Goal: Task Accomplishment & Management: Manage account settings

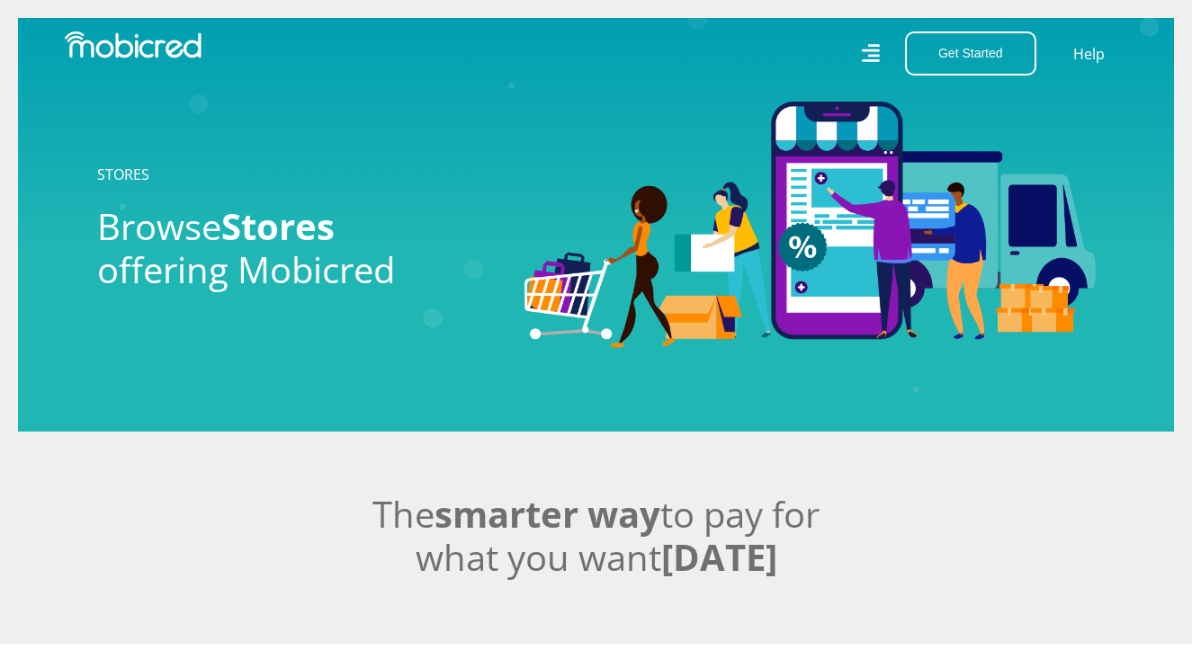
click at [866, 61] on icon at bounding box center [870, 53] width 19 height 19
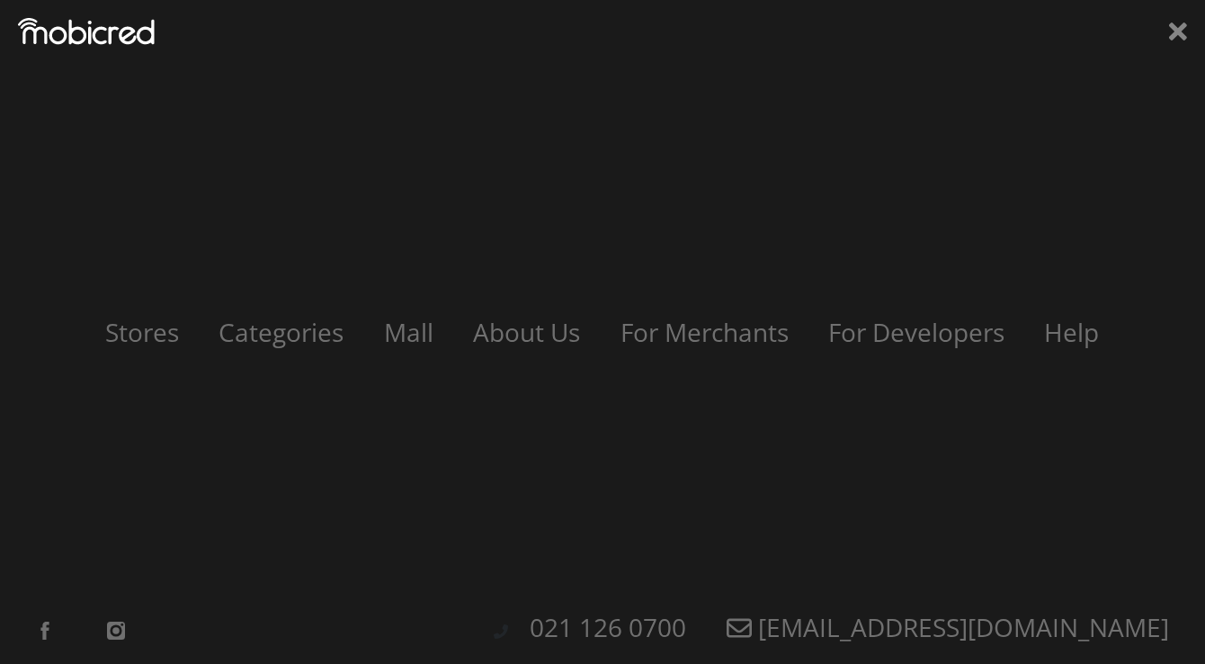
click at [866, 61] on div "Stores Categories Mall About Us For Merchants For Developers Help Sign Up Sign …" at bounding box center [602, 332] width 1205 height 664
click at [1174, 31] on icon at bounding box center [1178, 31] width 18 height 27
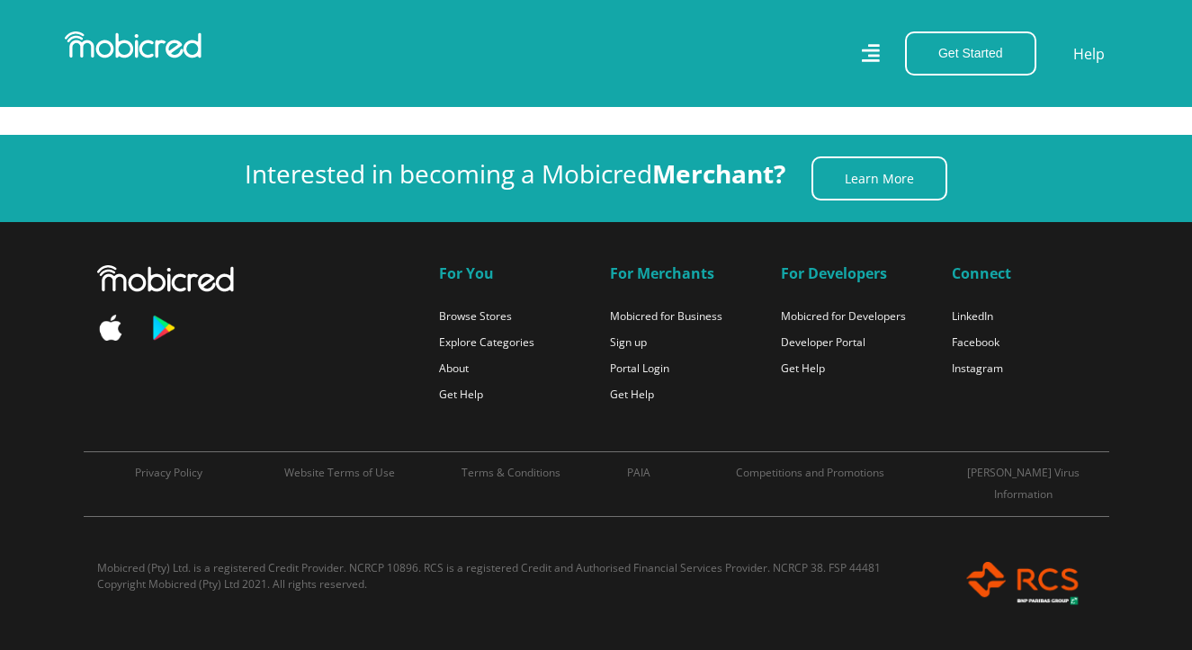
scroll to position [14479, 0]
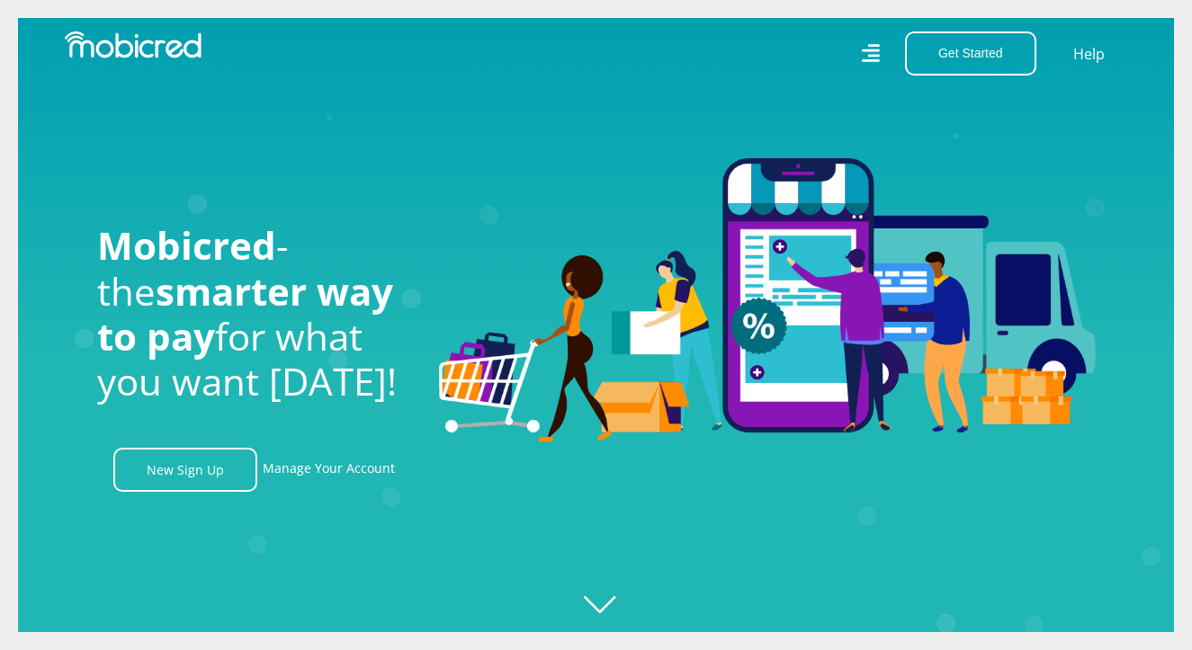
drag, startPoint x: 354, startPoint y: 476, endPoint x: 434, endPoint y: 475, distance: 80.0
click at [354, 476] on link "Manage Your Account" at bounding box center [329, 470] width 132 height 44
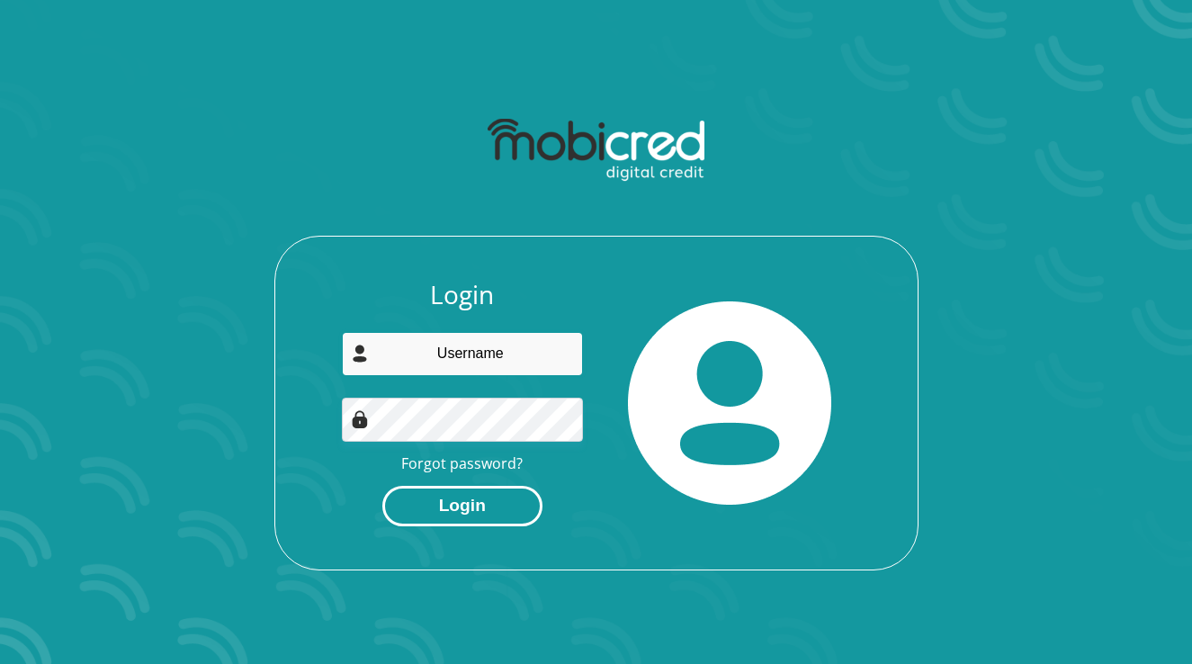
type input "[EMAIL_ADDRESS][DOMAIN_NAME]"
click at [502, 505] on button "Login" at bounding box center [462, 506] width 160 height 40
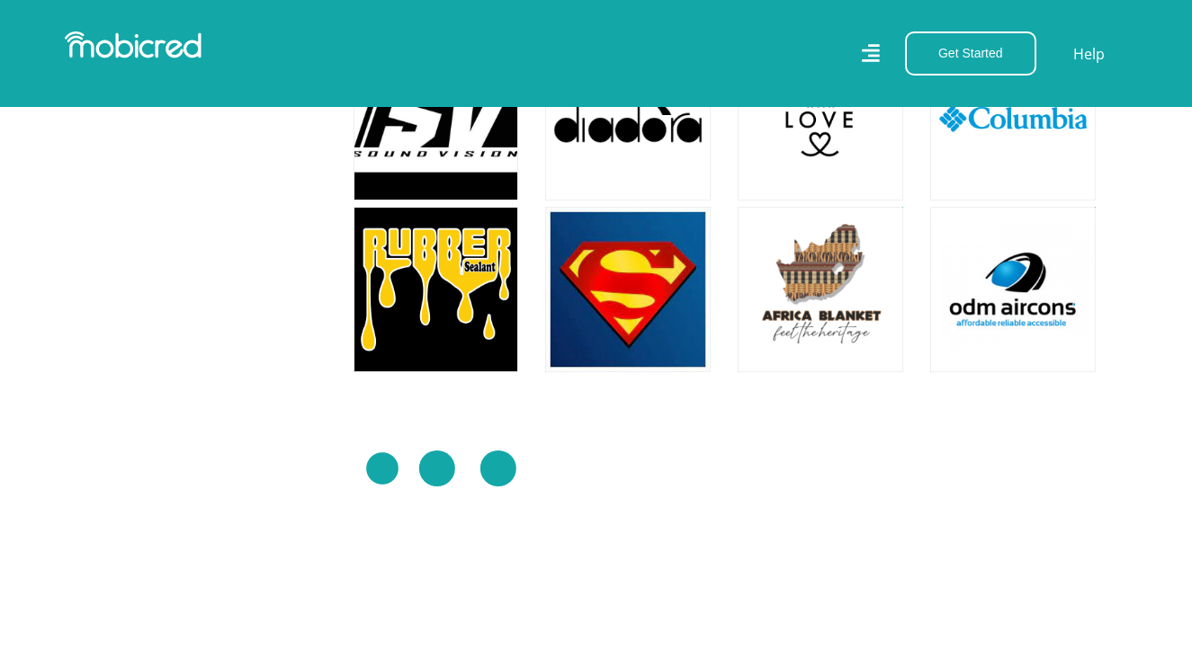
scroll to position [14839, 0]
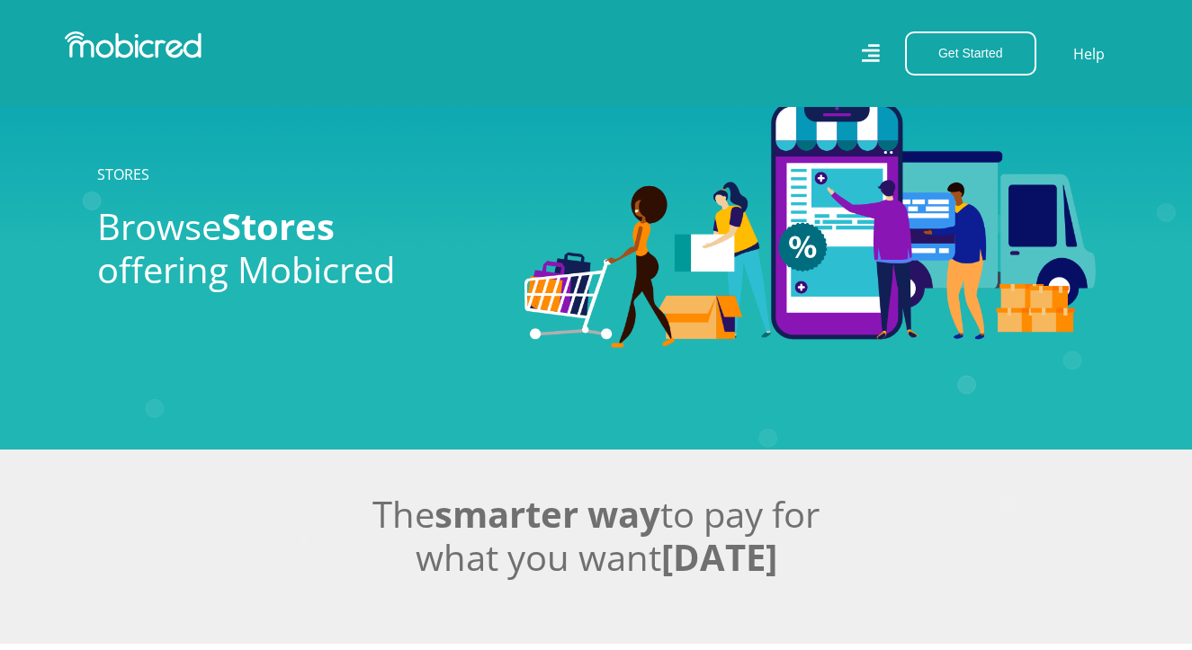
scroll to position [14839, 0]
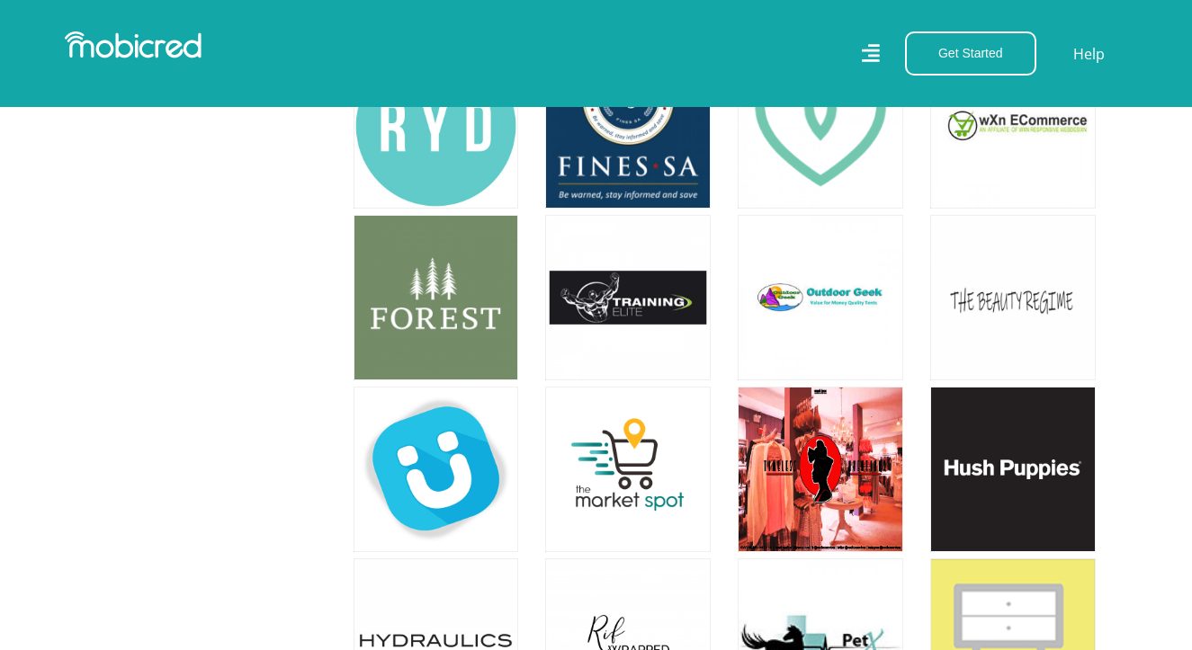
scroll to position [17087, 0]
